Goal: Navigation & Orientation: Find specific page/section

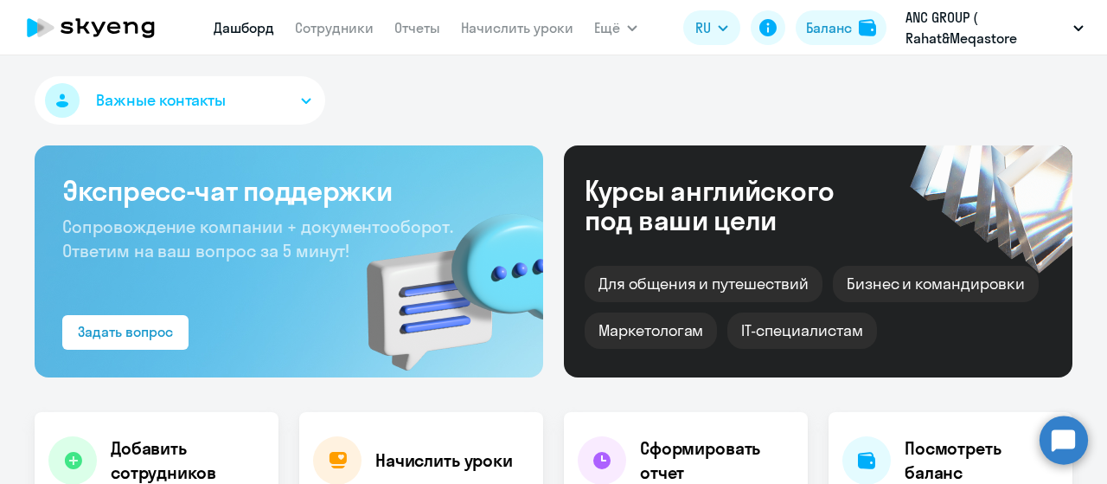
select select "30"
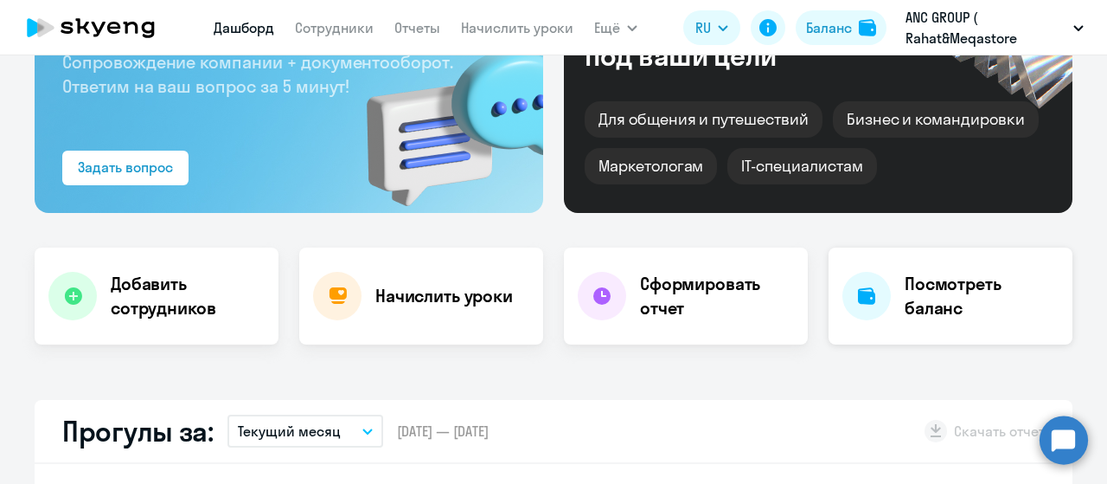
scroll to position [260, 0]
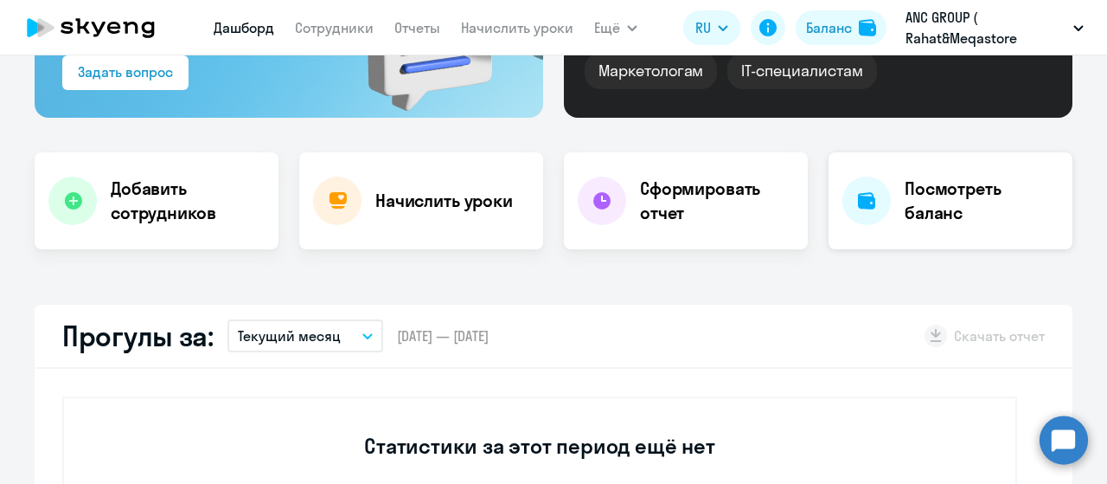
click at [934, 197] on h4 "Посмотреть баланс" at bounding box center [982, 201] width 154 height 48
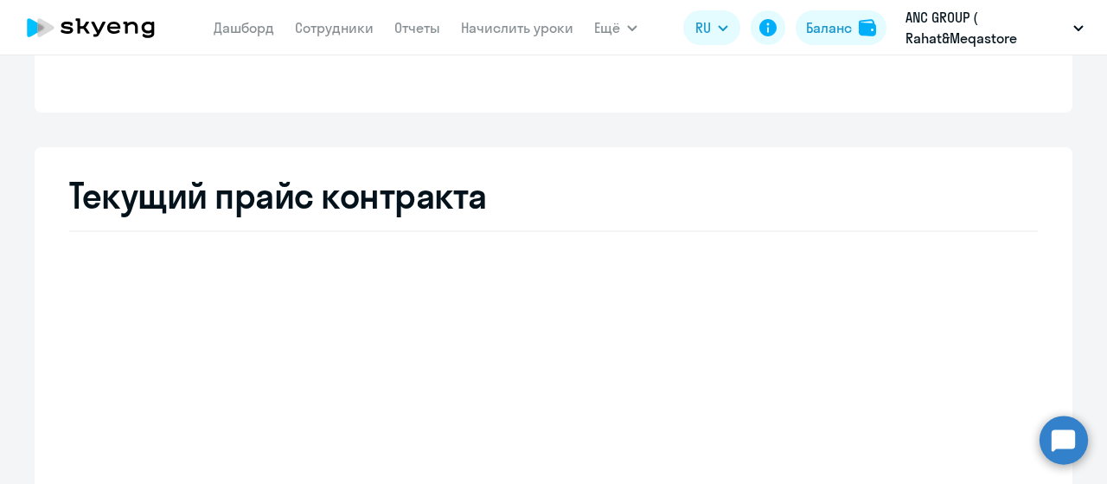
select select "english_adult_not_native_speaker"
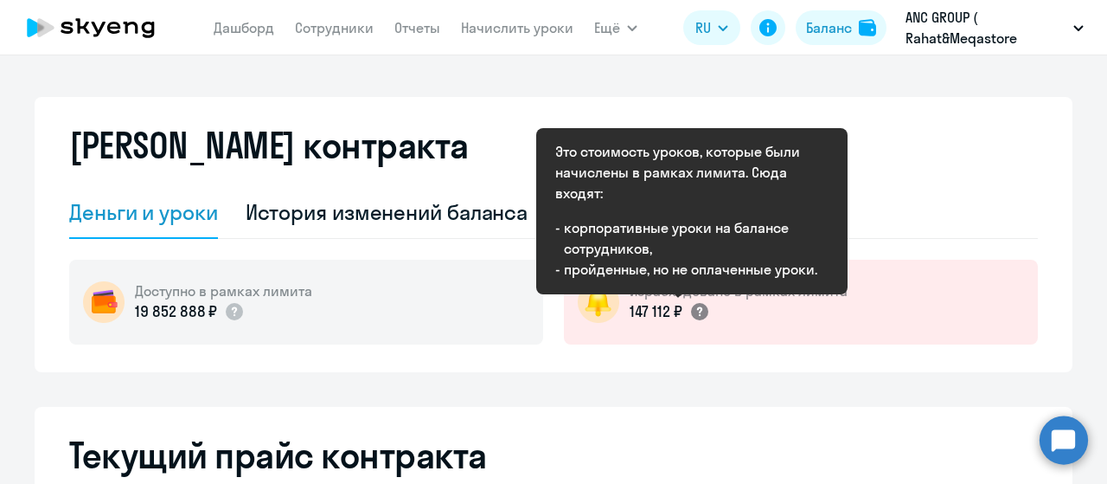
click at [696, 308] on circle at bounding box center [699, 311] width 17 height 17
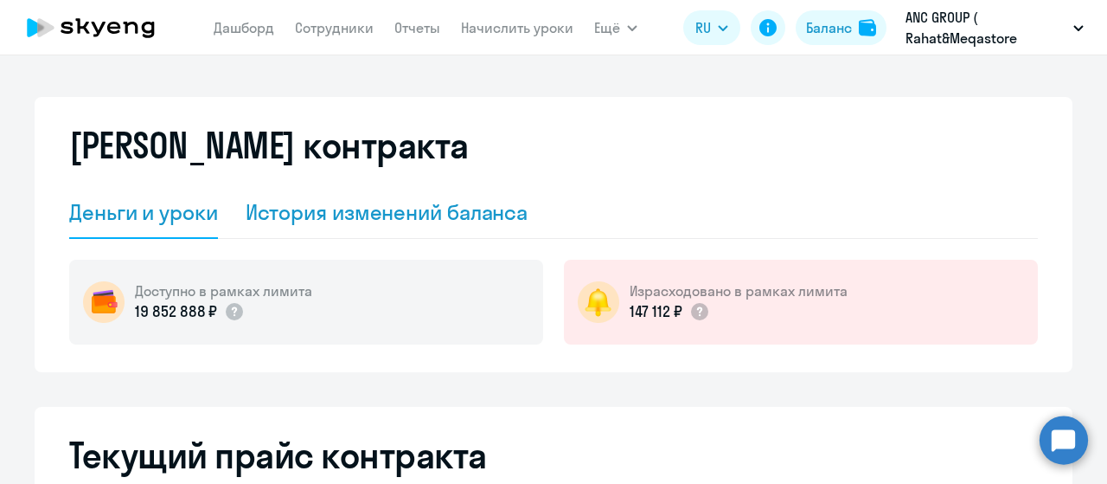
click at [358, 215] on div "История изменений баланса" at bounding box center [387, 212] width 283 height 28
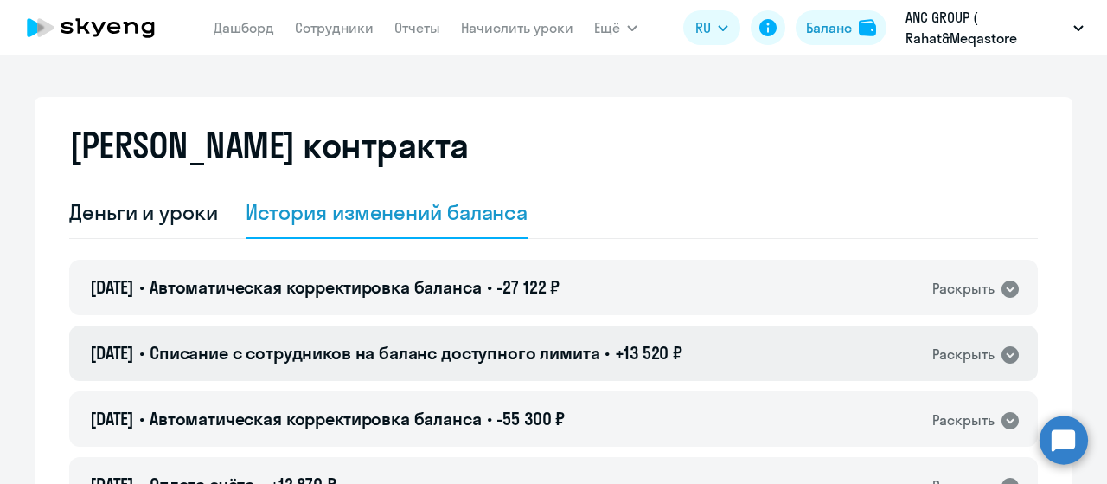
click at [1000, 352] on icon at bounding box center [1010, 354] width 21 height 21
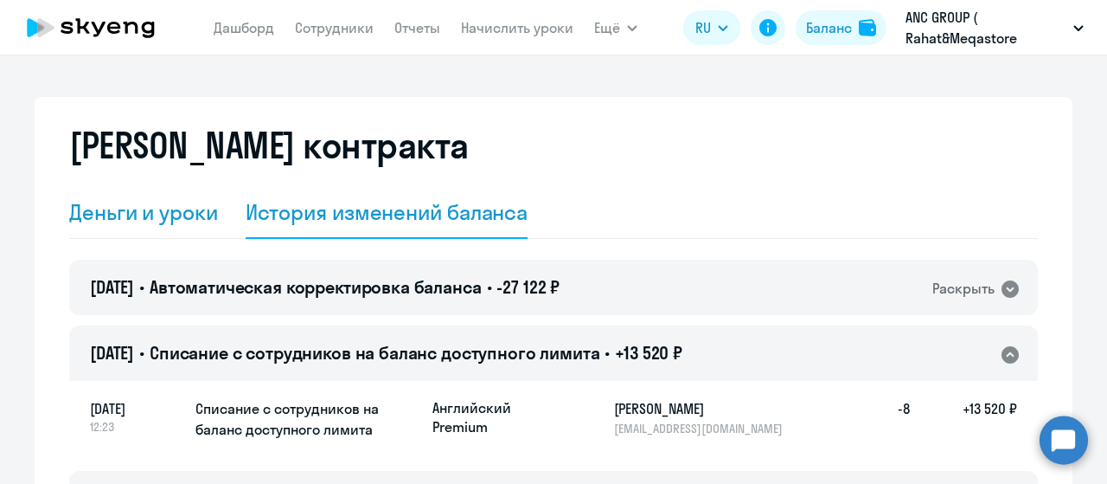
click at [161, 217] on div "Деньги и уроки" at bounding box center [143, 212] width 149 height 28
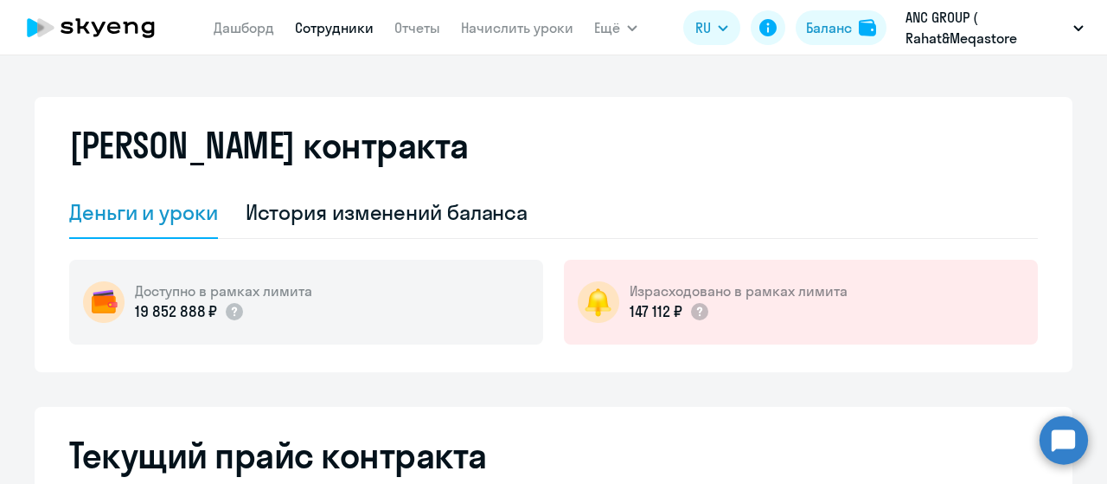
click at [311, 25] on link "Сотрудники" at bounding box center [334, 27] width 79 height 17
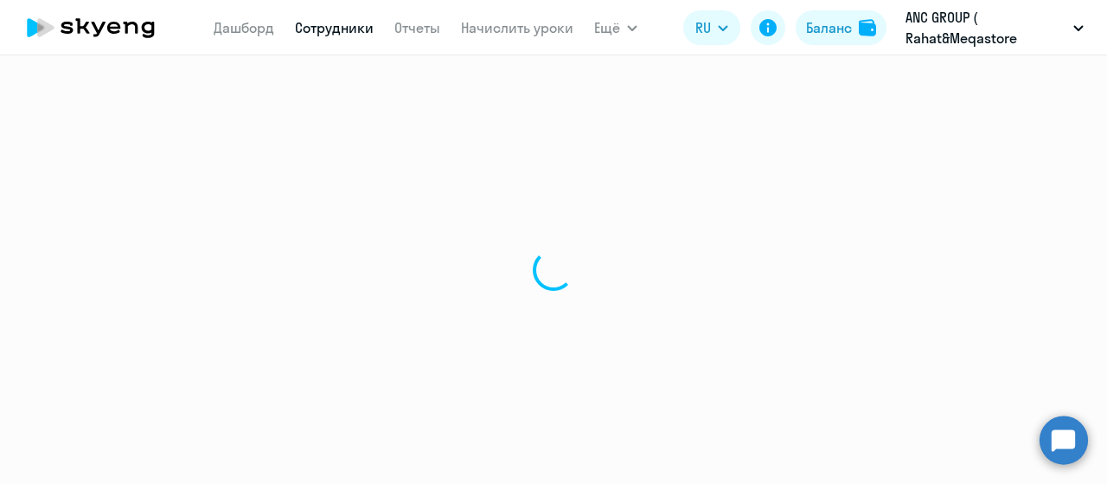
select select "30"
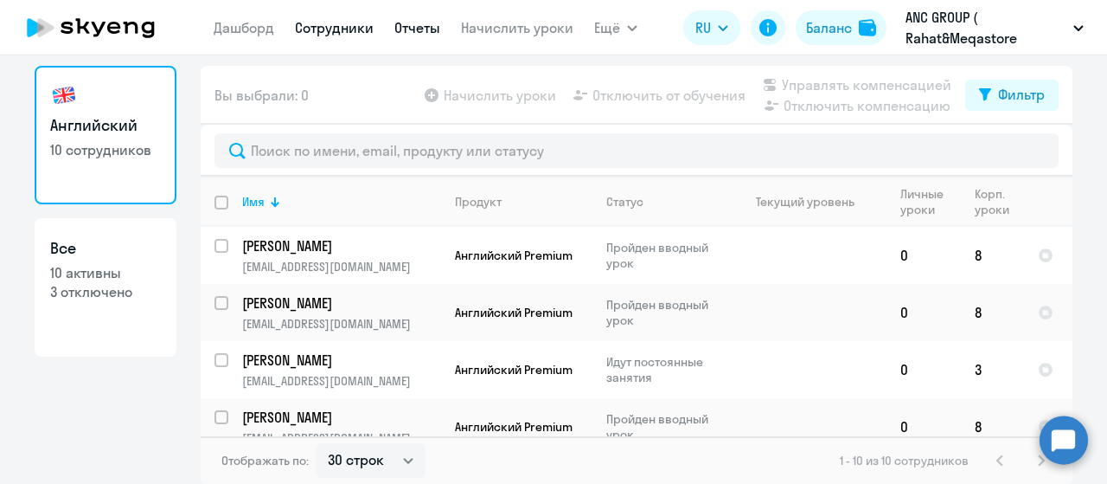
click at [424, 22] on link "Отчеты" at bounding box center [418, 27] width 46 height 17
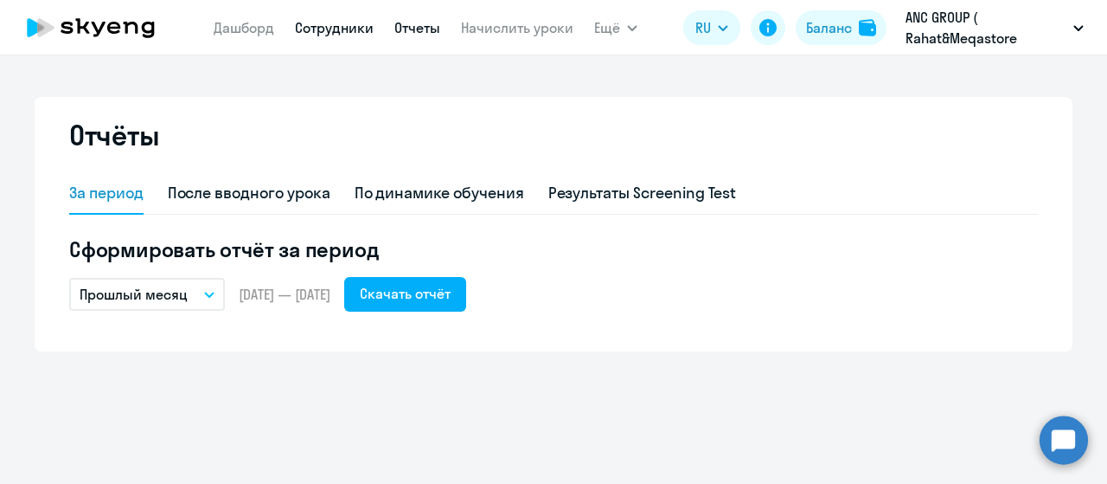
click at [332, 32] on link "Сотрудники" at bounding box center [334, 27] width 79 height 17
select select "30"
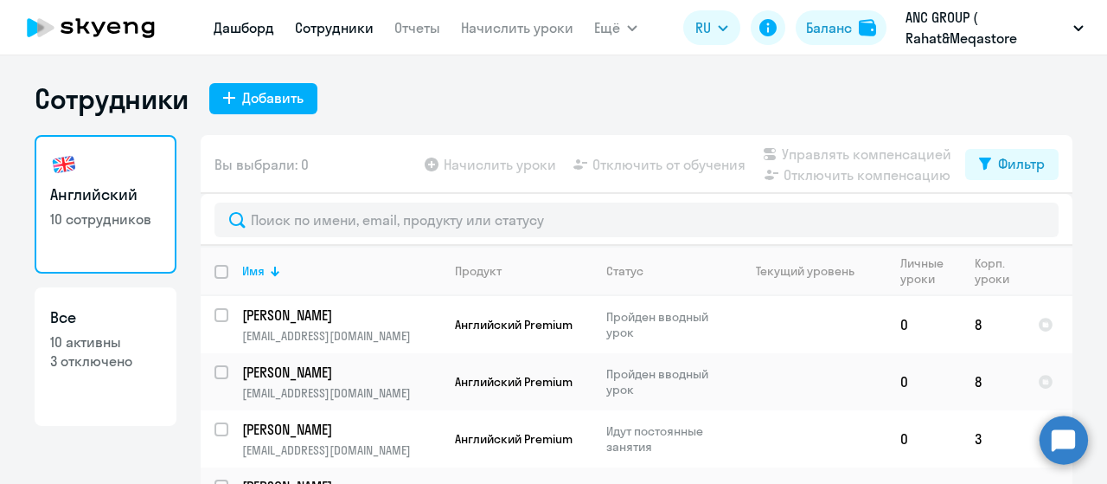
click at [254, 26] on link "Дашборд" at bounding box center [244, 27] width 61 height 17
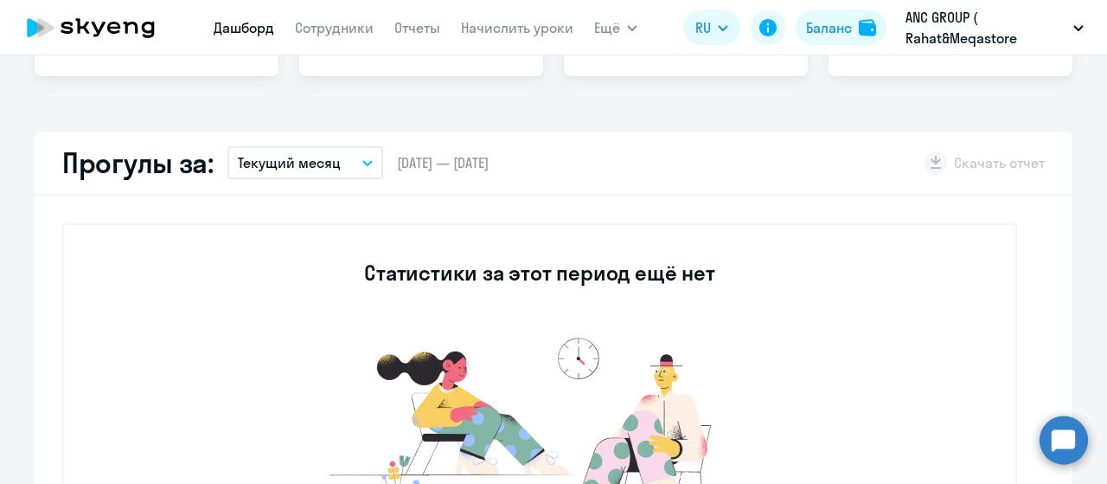
select select "30"
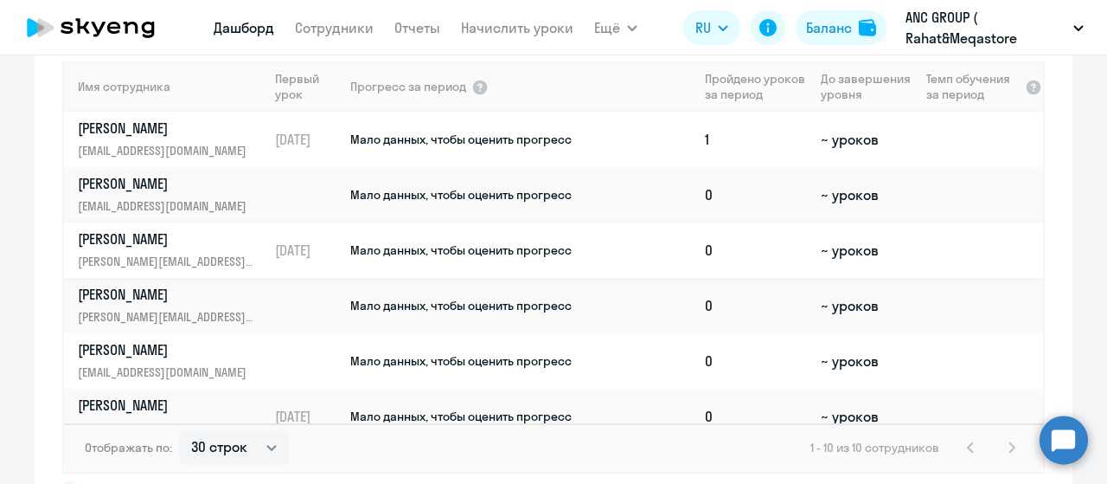
scroll to position [1215, 0]
